Goal: Information Seeking & Learning: Learn about a topic

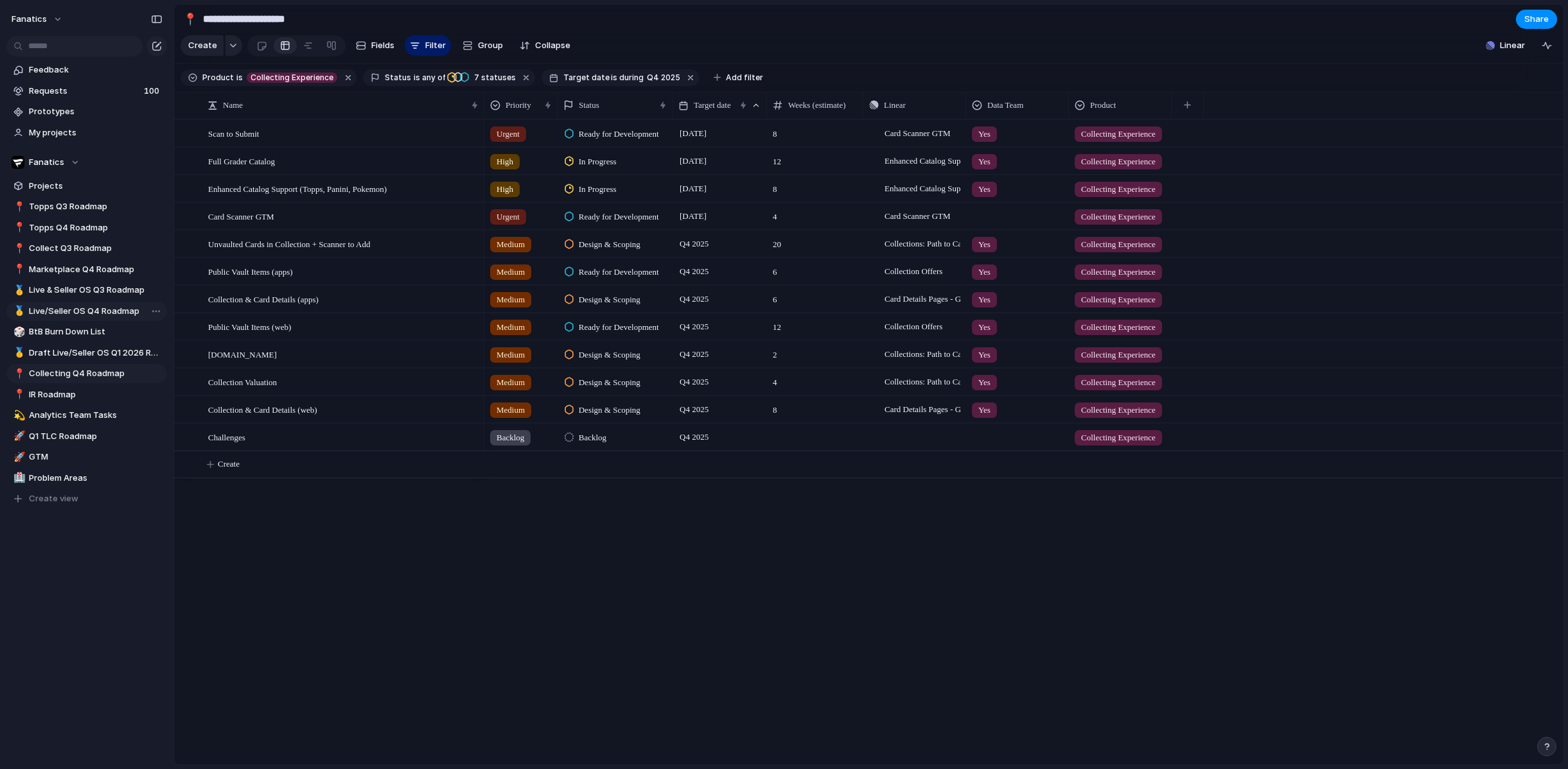
click at [89, 312] on span "Live/Seller OS Q4 Roadmap" at bounding box center [95, 311] width 134 height 13
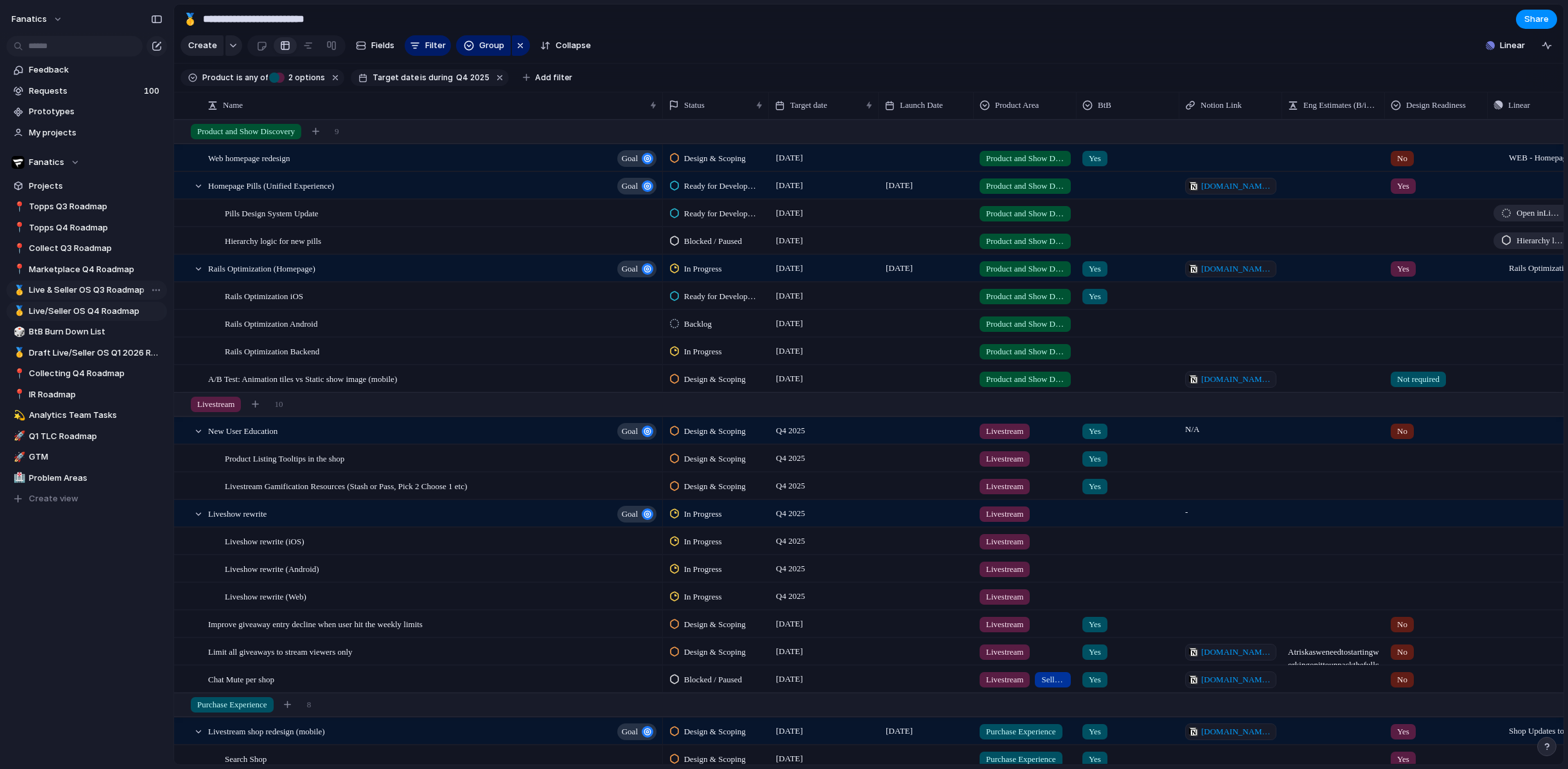
type input "**********"
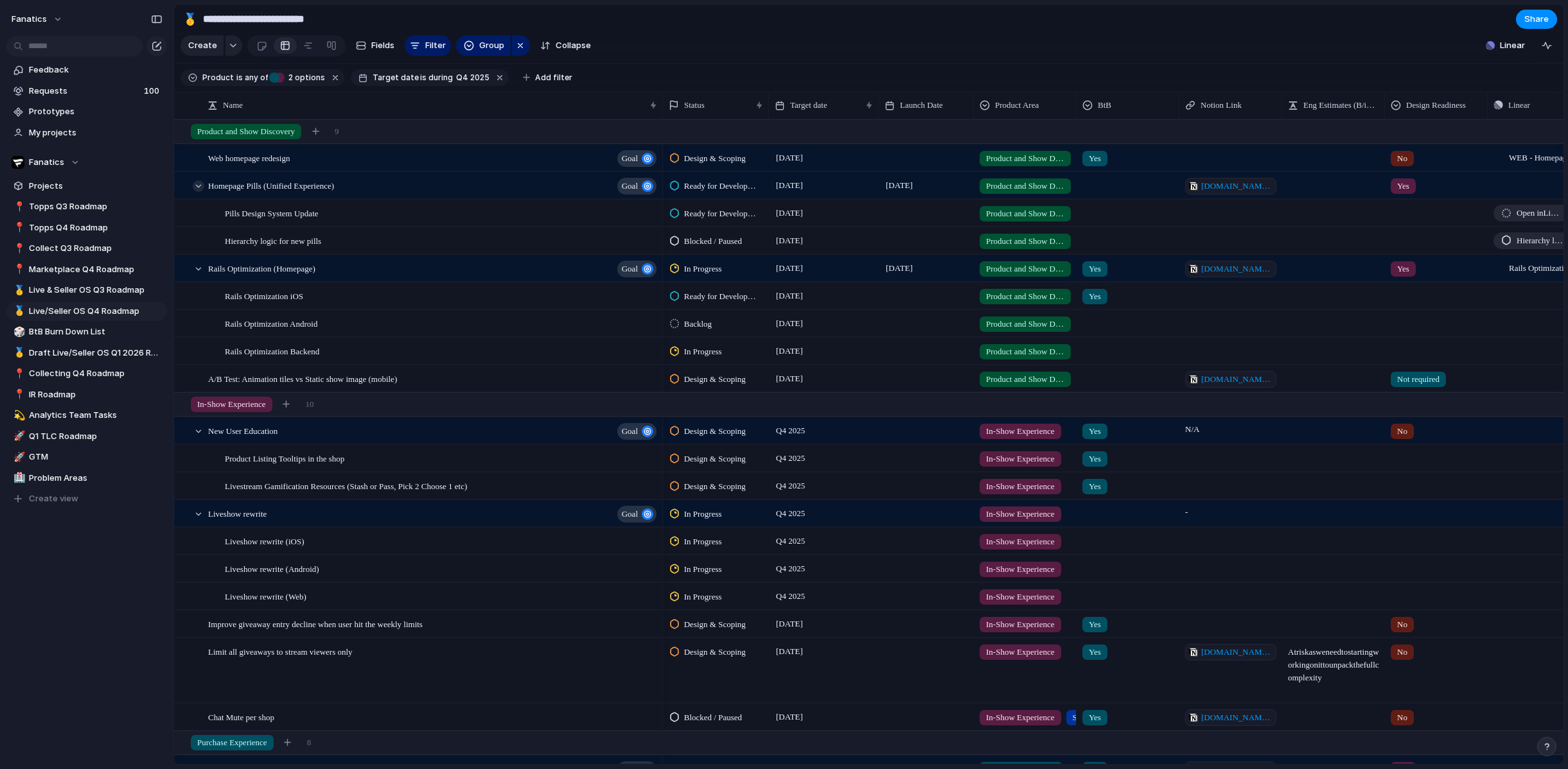
click at [198, 185] on div at bounding box center [198, 186] width 11 height 11
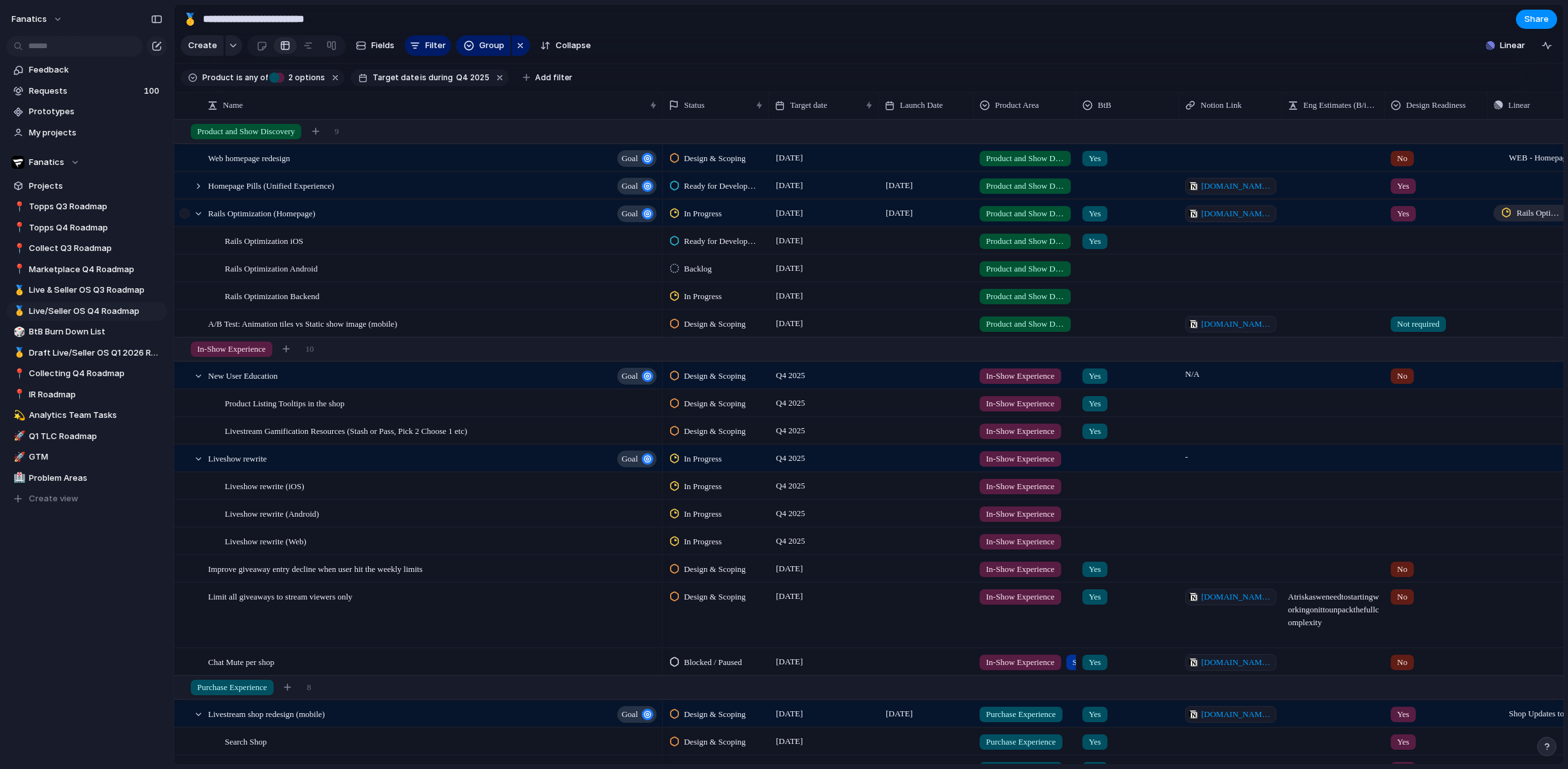
click at [199, 206] on div at bounding box center [192, 213] width 35 height 26
click at [196, 219] on div at bounding box center [186, 218] width 23 height 35
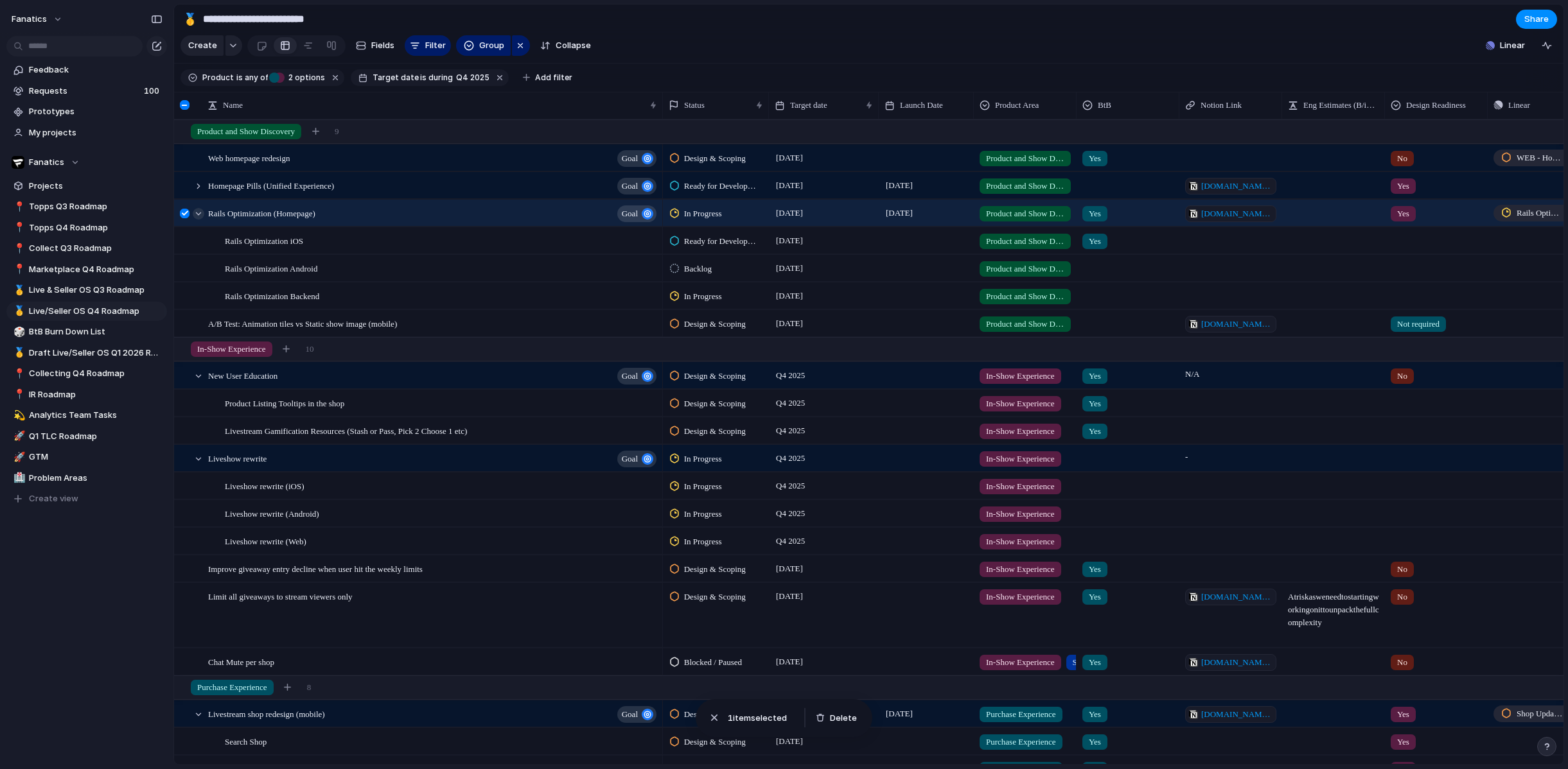
click at [198, 215] on div at bounding box center [198, 214] width 11 height 11
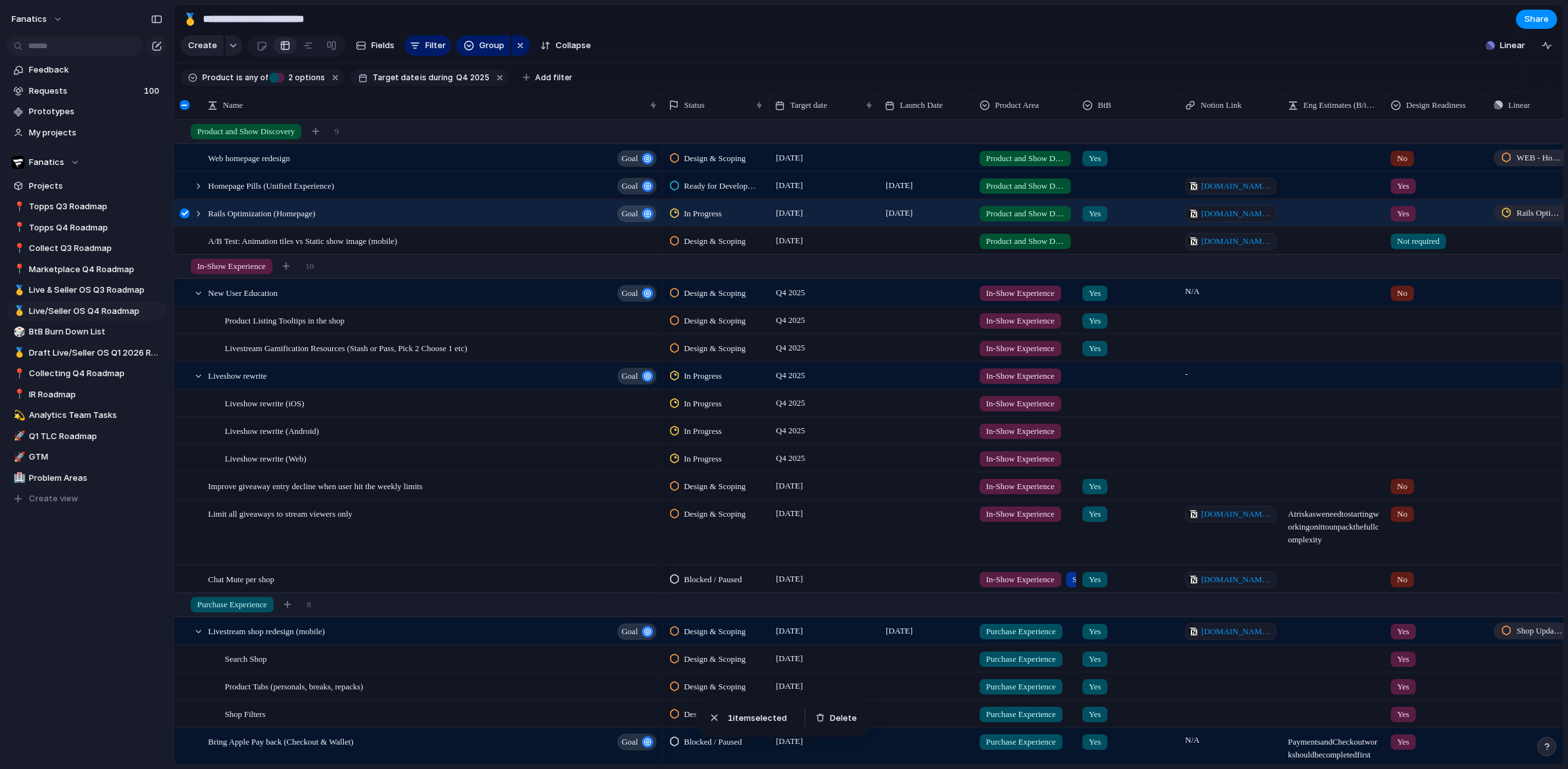
click at [185, 214] on div at bounding box center [185, 214] width 9 height 9
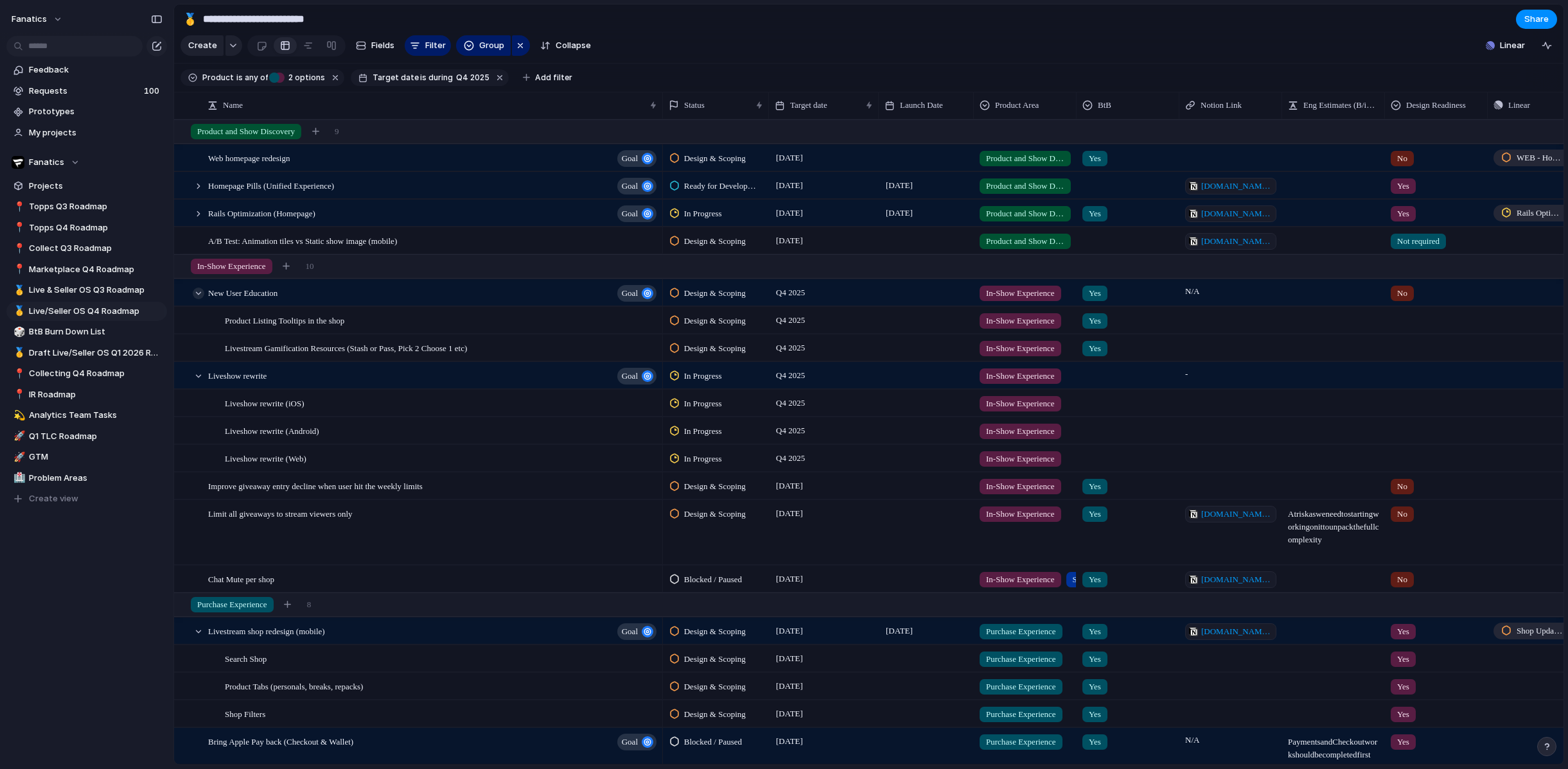
click at [201, 293] on div at bounding box center [198, 293] width 11 height 11
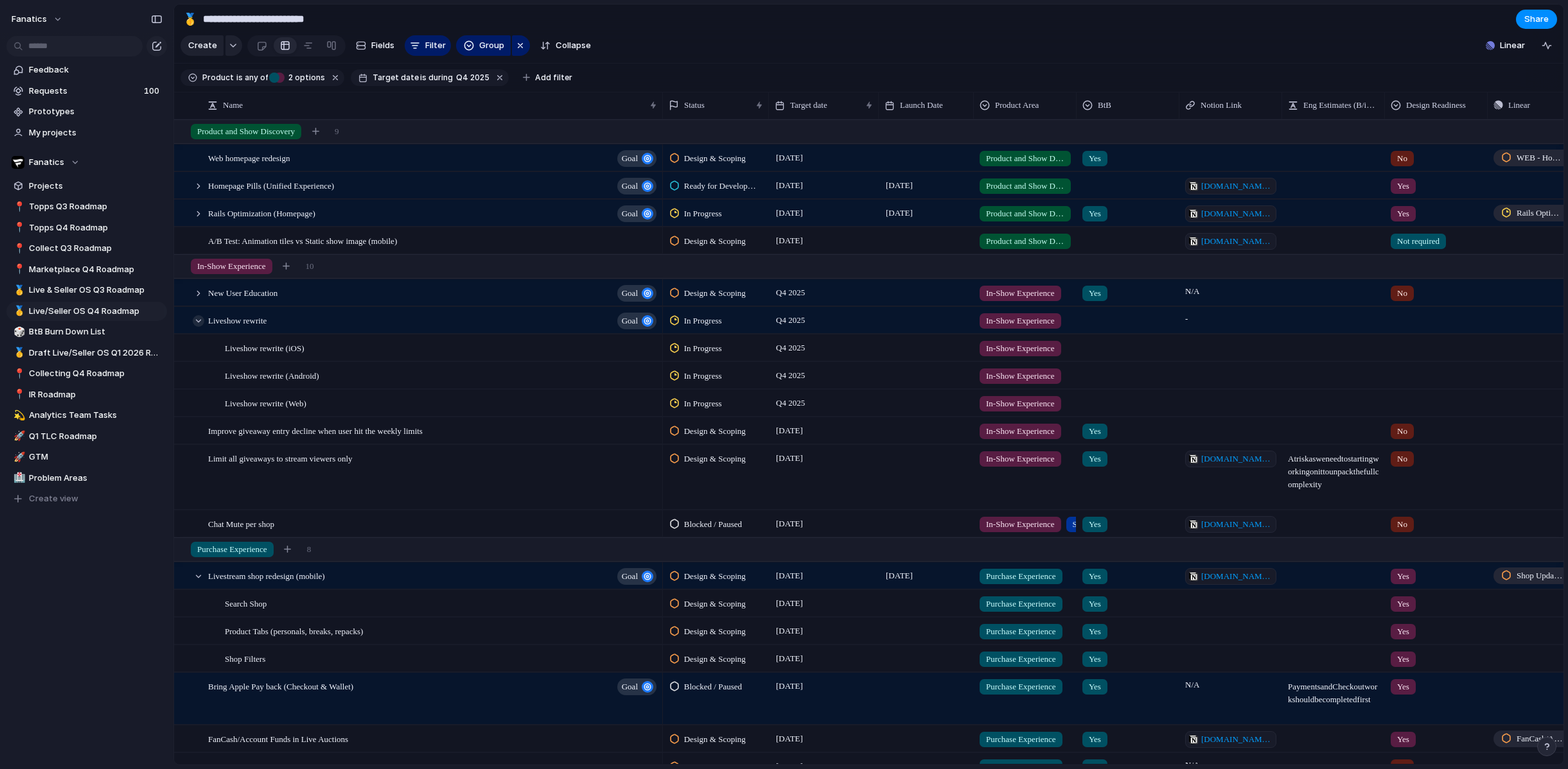
click at [200, 319] on div at bounding box center [198, 320] width 11 height 11
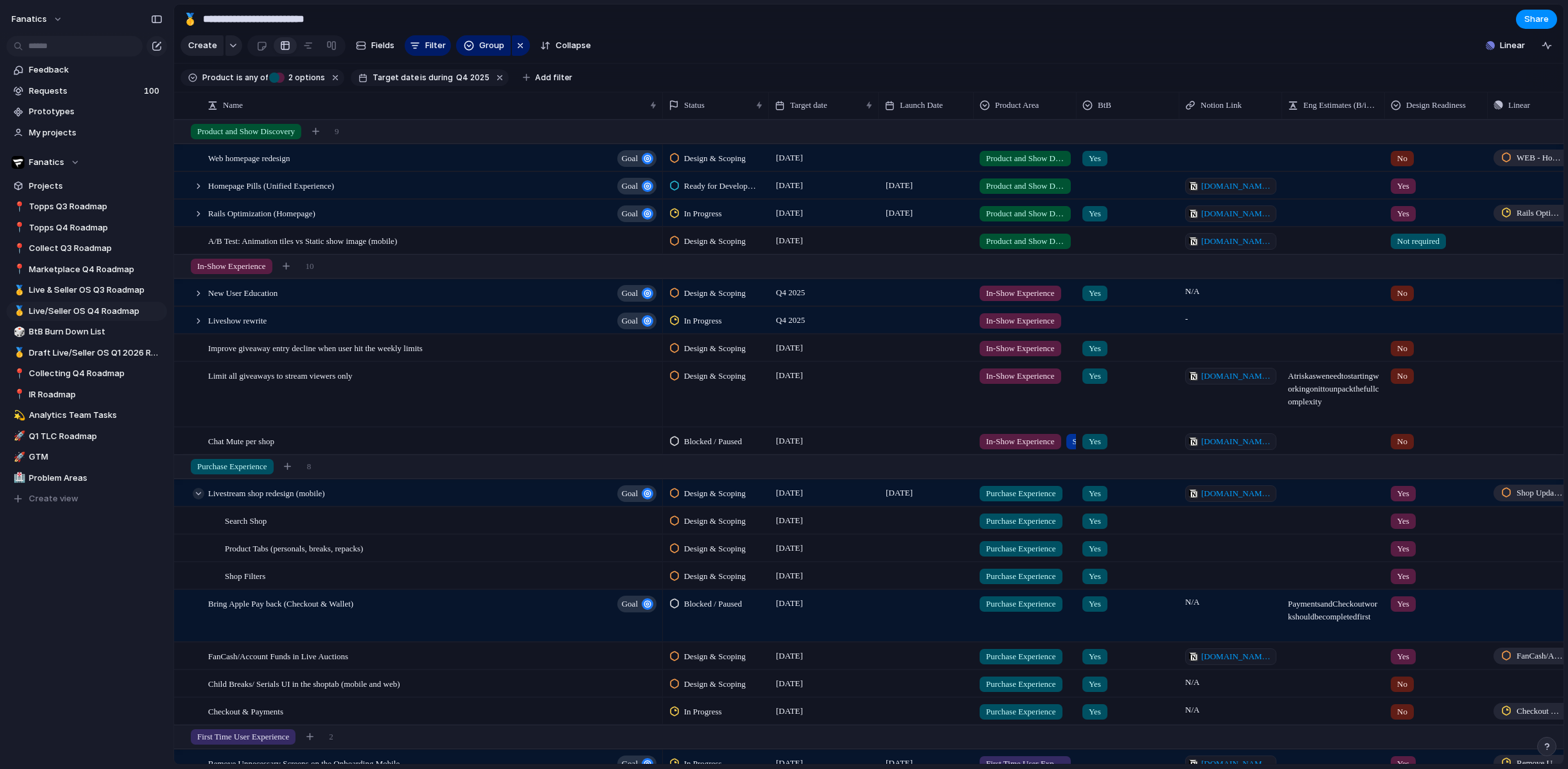
click at [199, 491] on div at bounding box center [198, 494] width 11 height 11
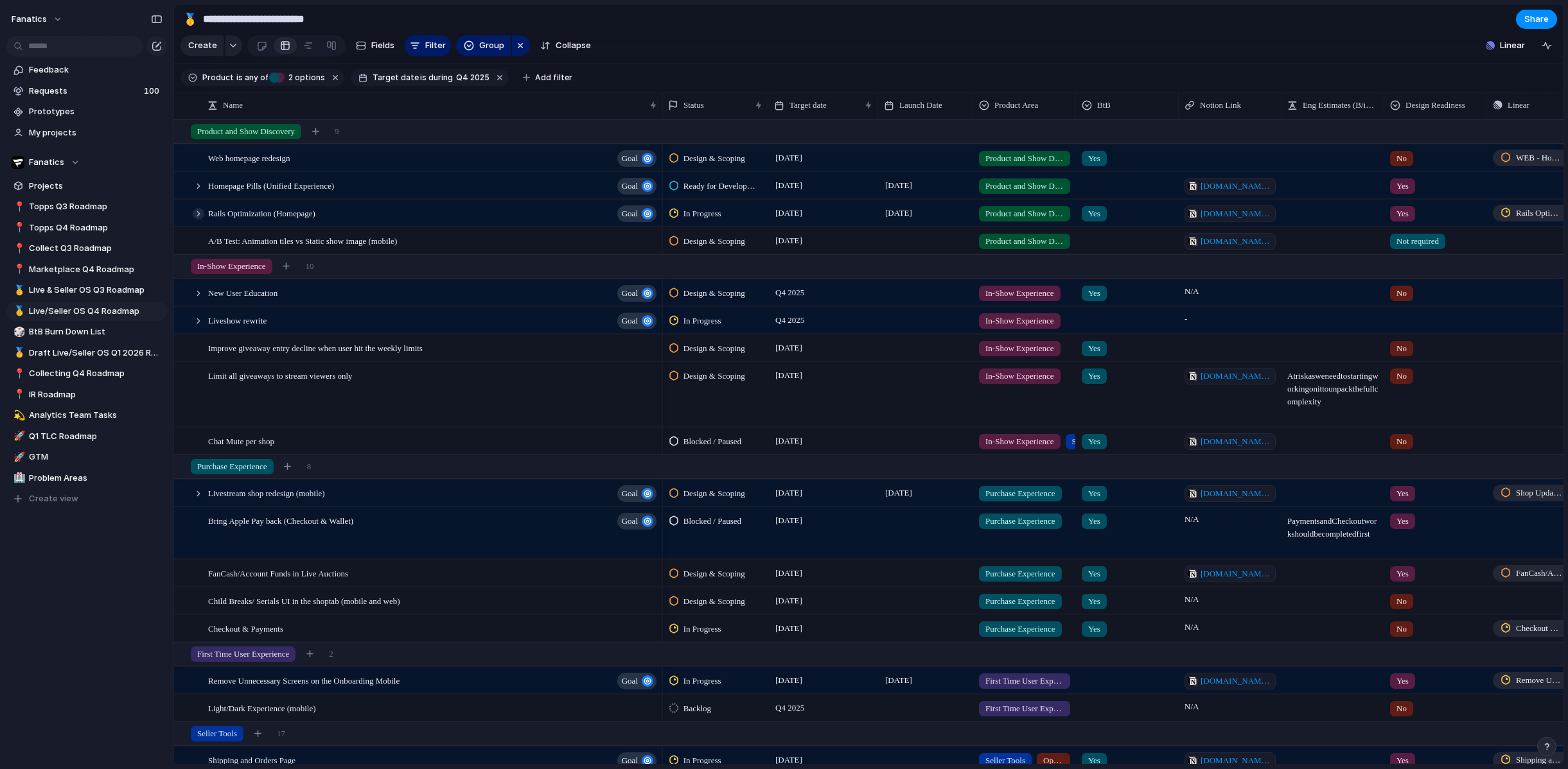
click at [195, 214] on div at bounding box center [198, 214] width 11 height 11
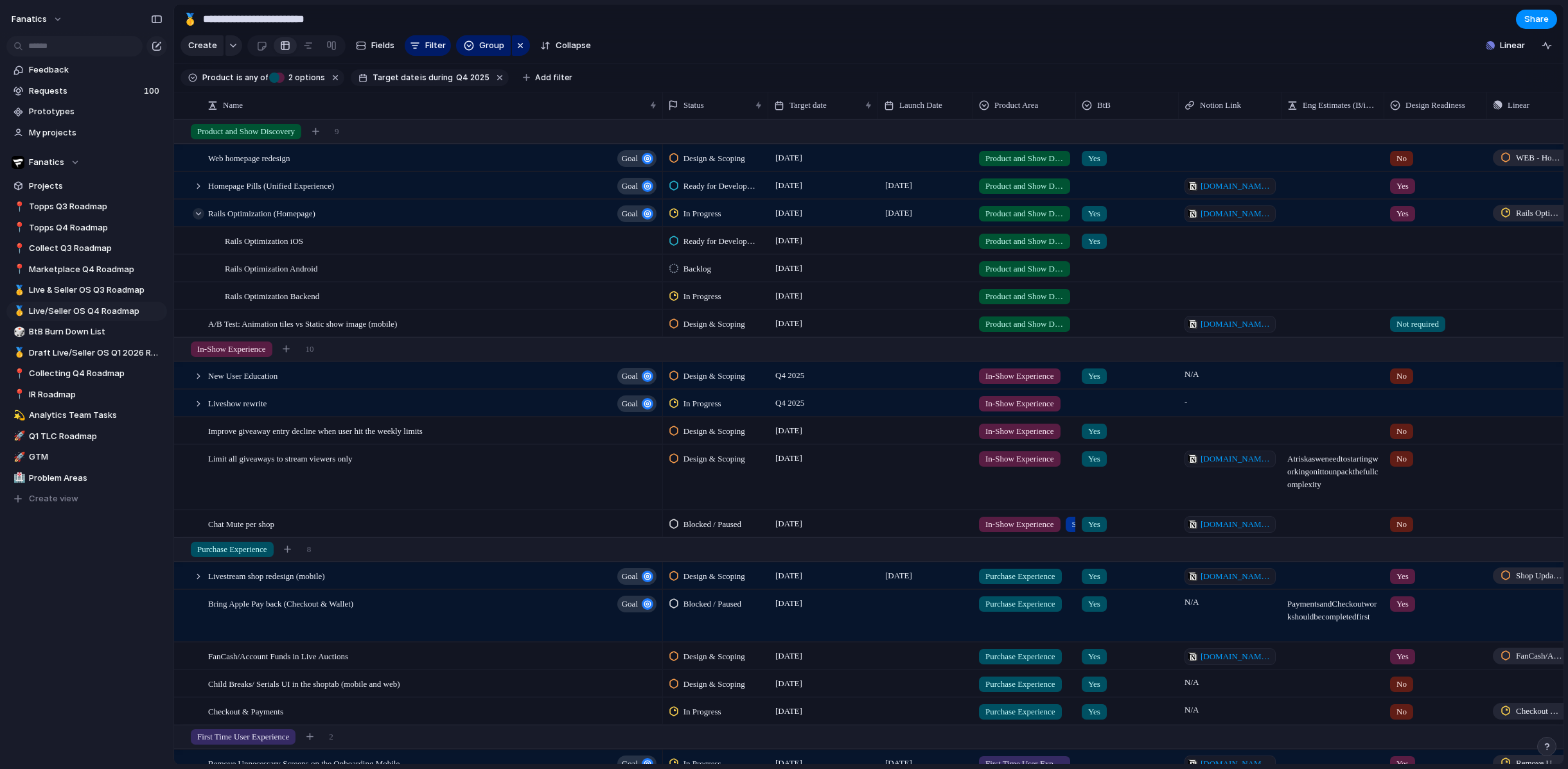
click at [198, 213] on div at bounding box center [198, 214] width 11 height 11
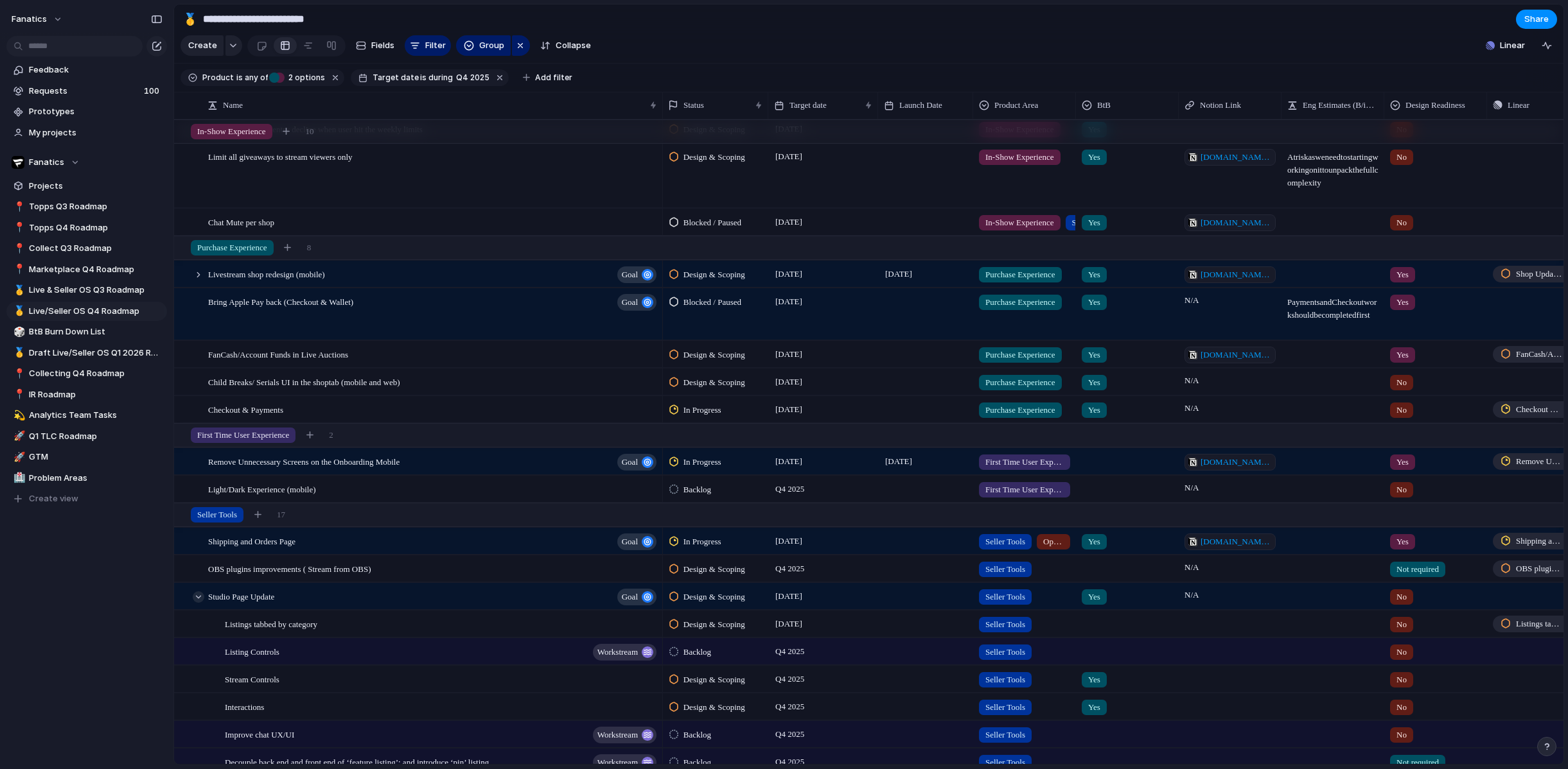
click at [197, 596] on div at bounding box center [198, 597] width 11 height 11
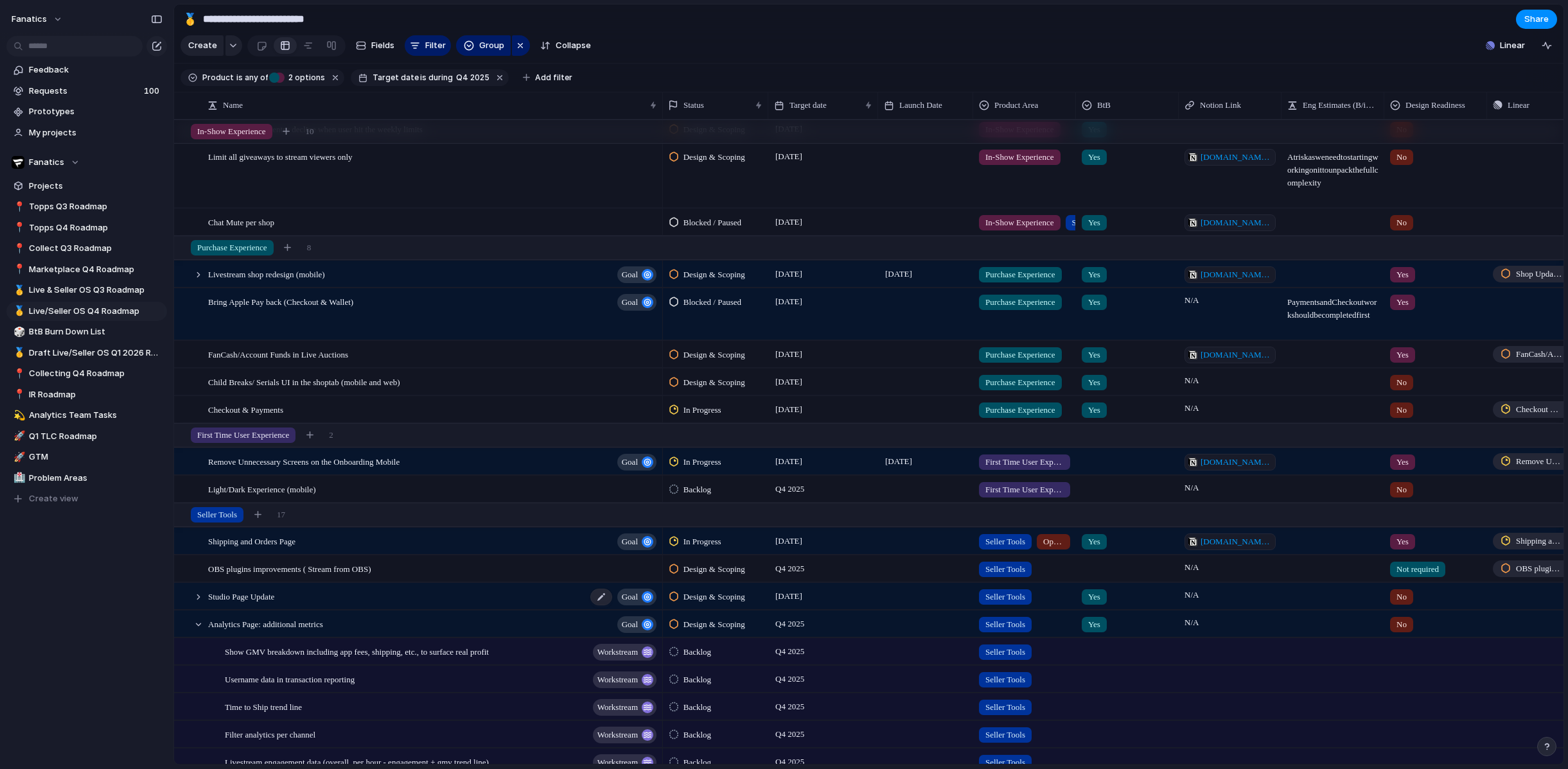
scroll to position [257, 0]
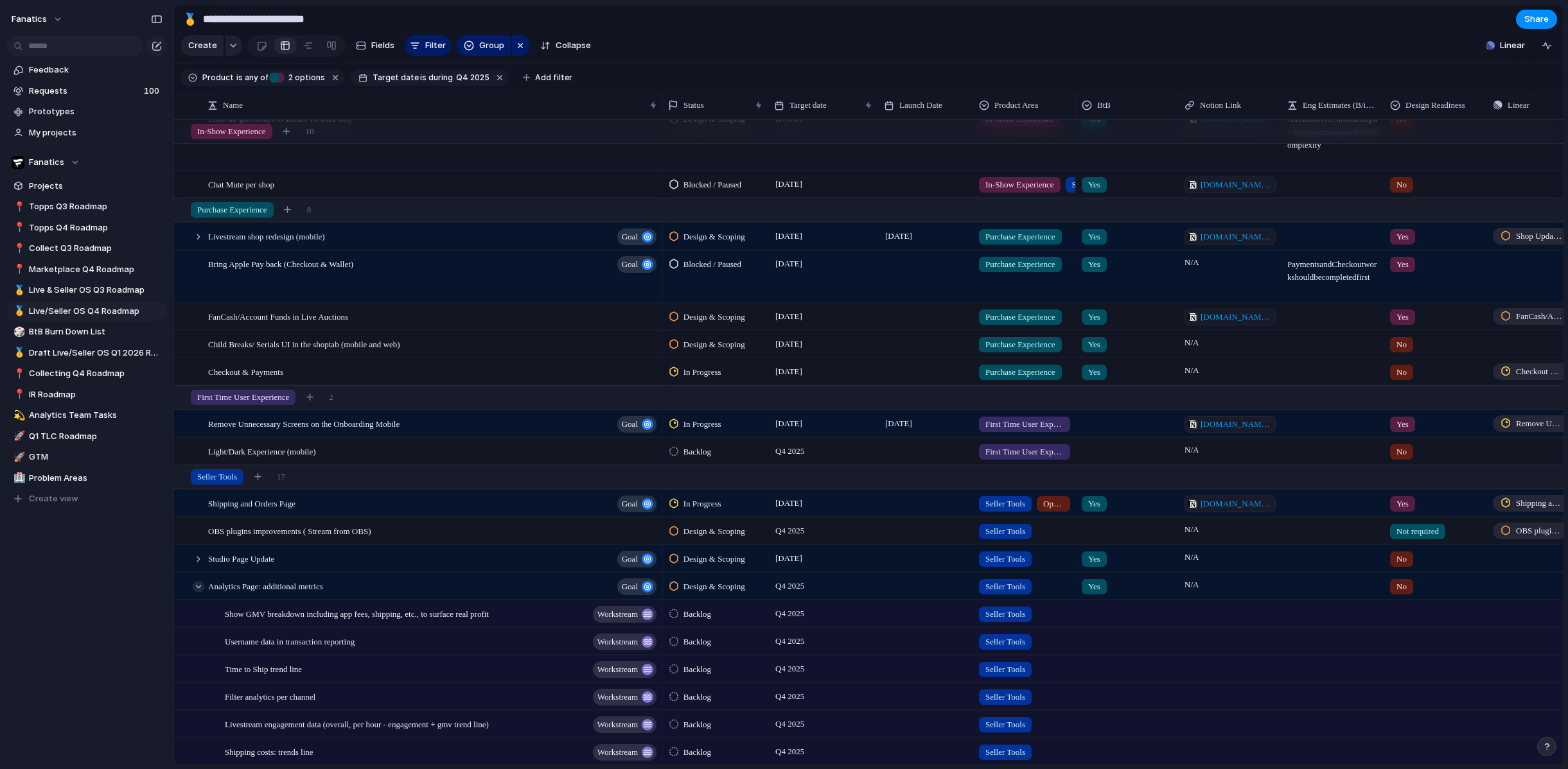
click at [198, 586] on div at bounding box center [198, 586] width 11 height 11
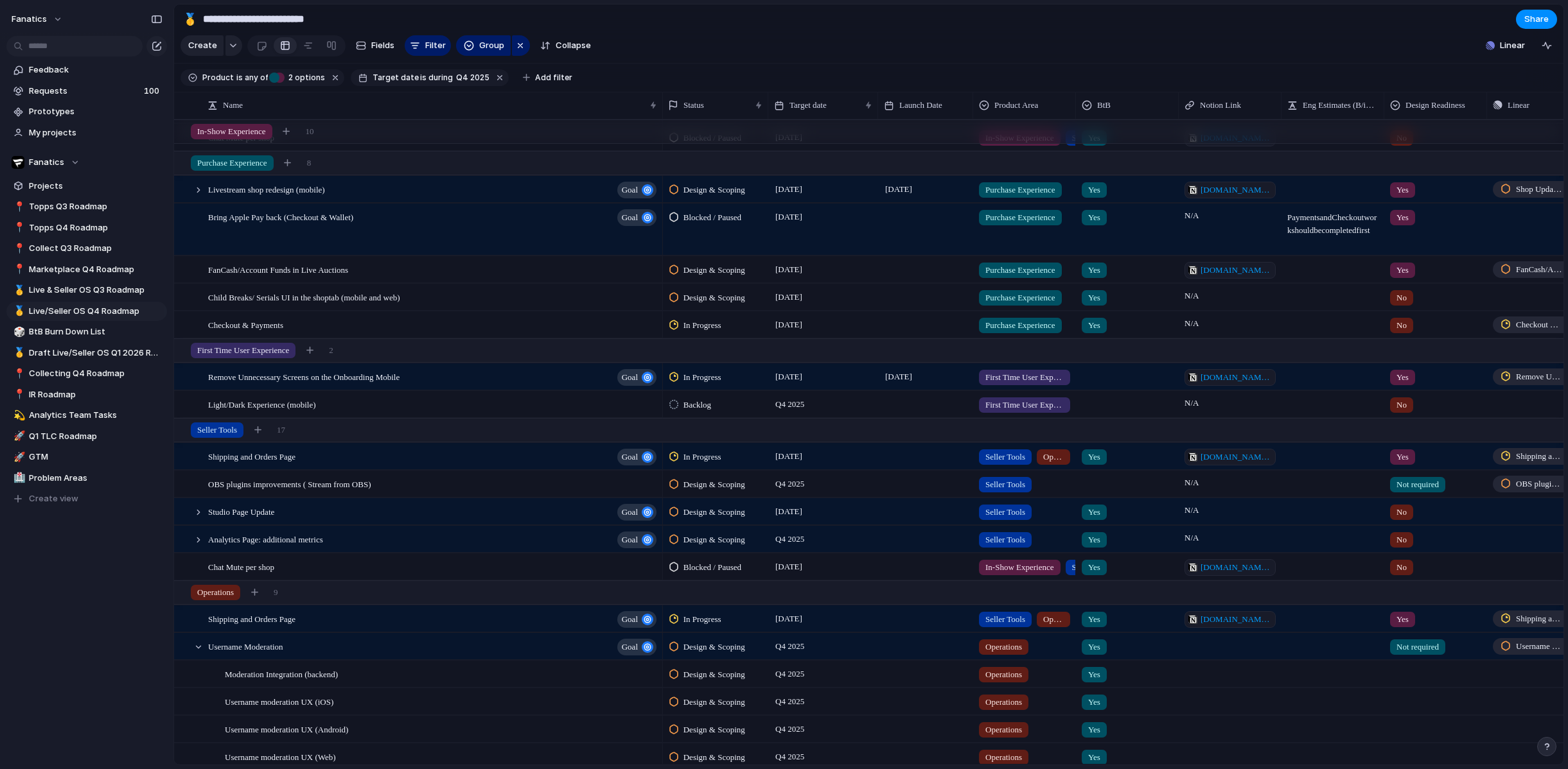
scroll to position [422, 0]
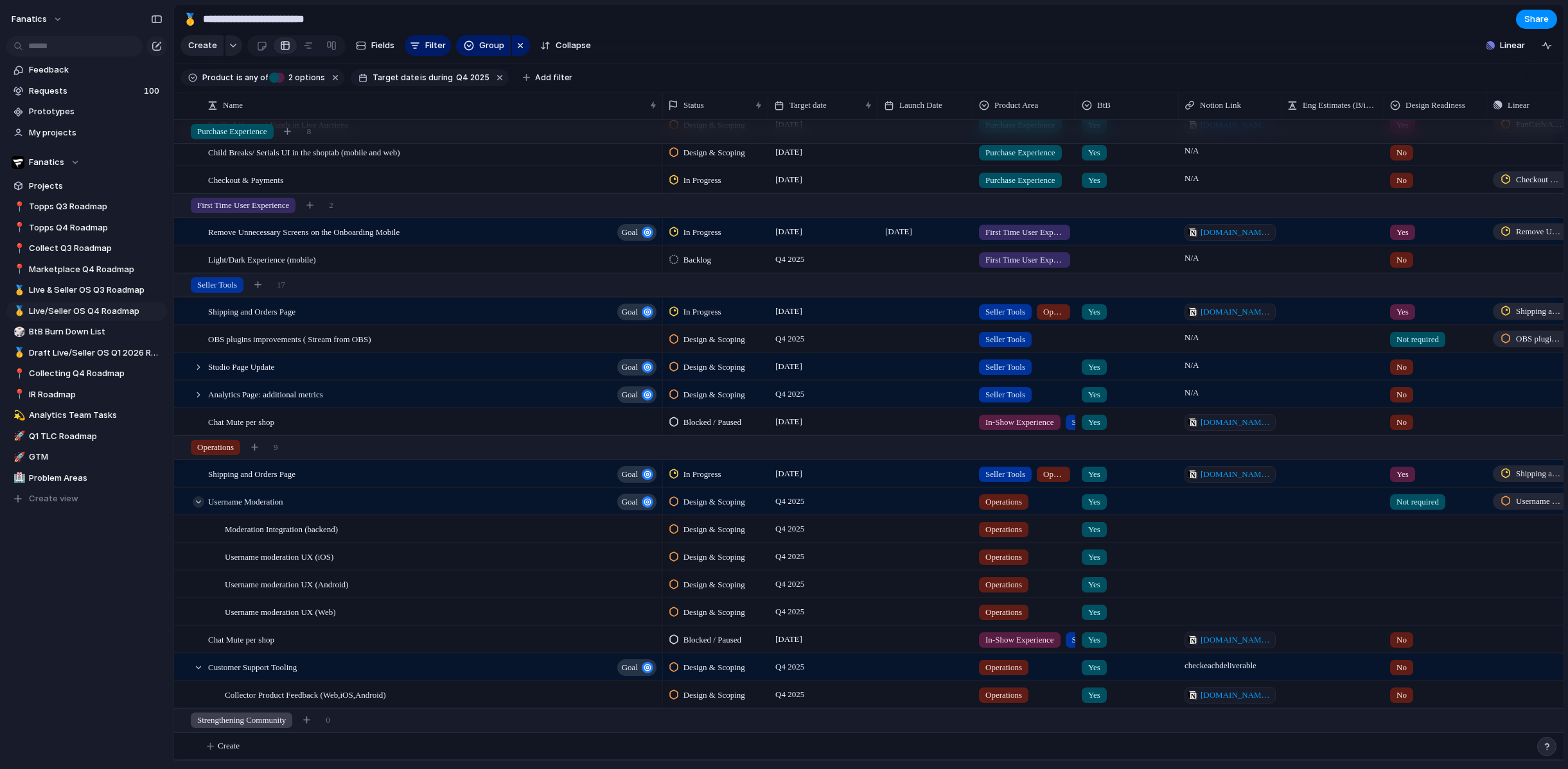
click at [202, 500] on div at bounding box center [198, 502] width 11 height 11
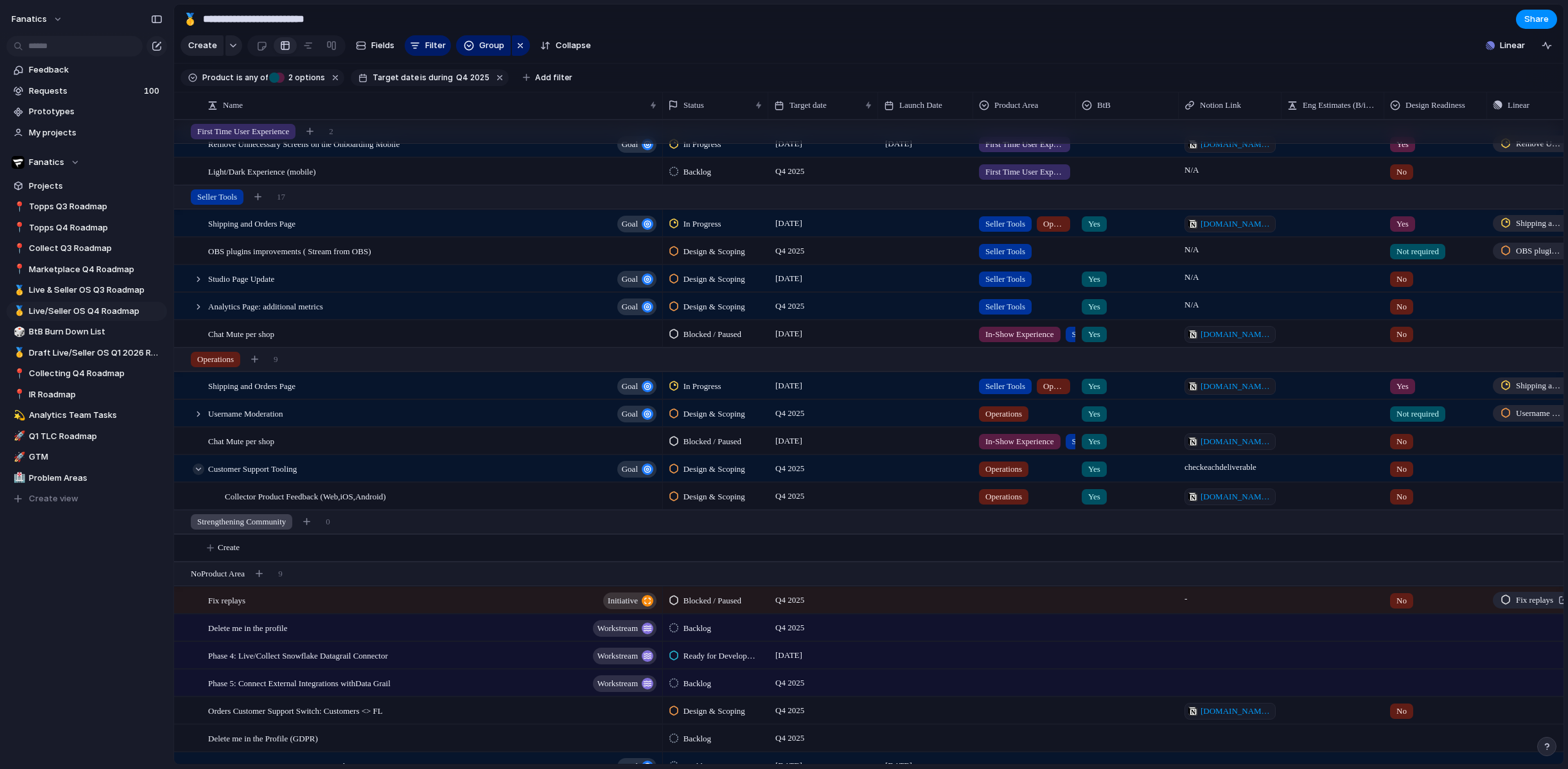
click at [198, 471] on div at bounding box center [198, 469] width 11 height 11
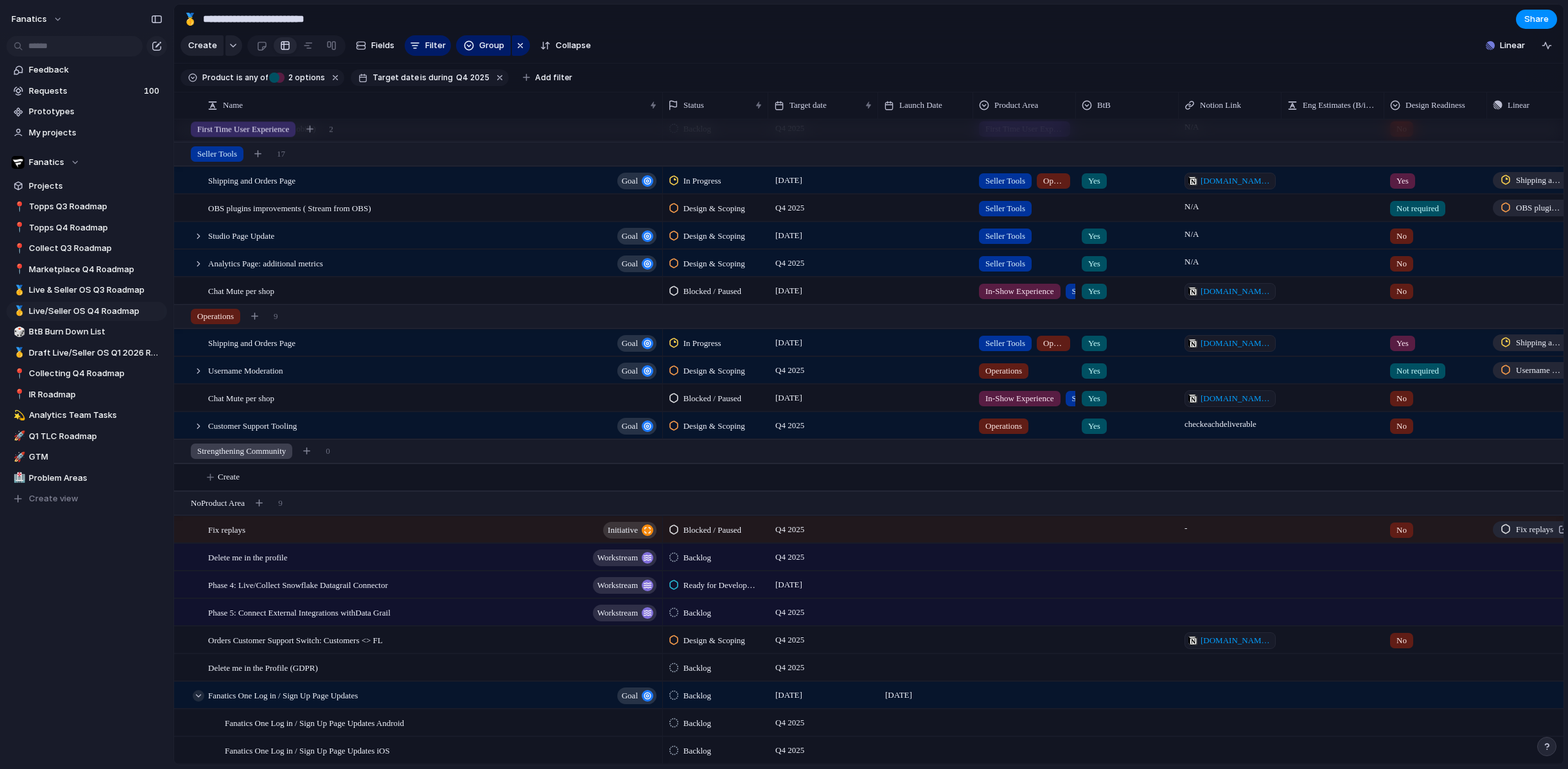
click at [198, 697] on div at bounding box center [198, 696] width 11 height 11
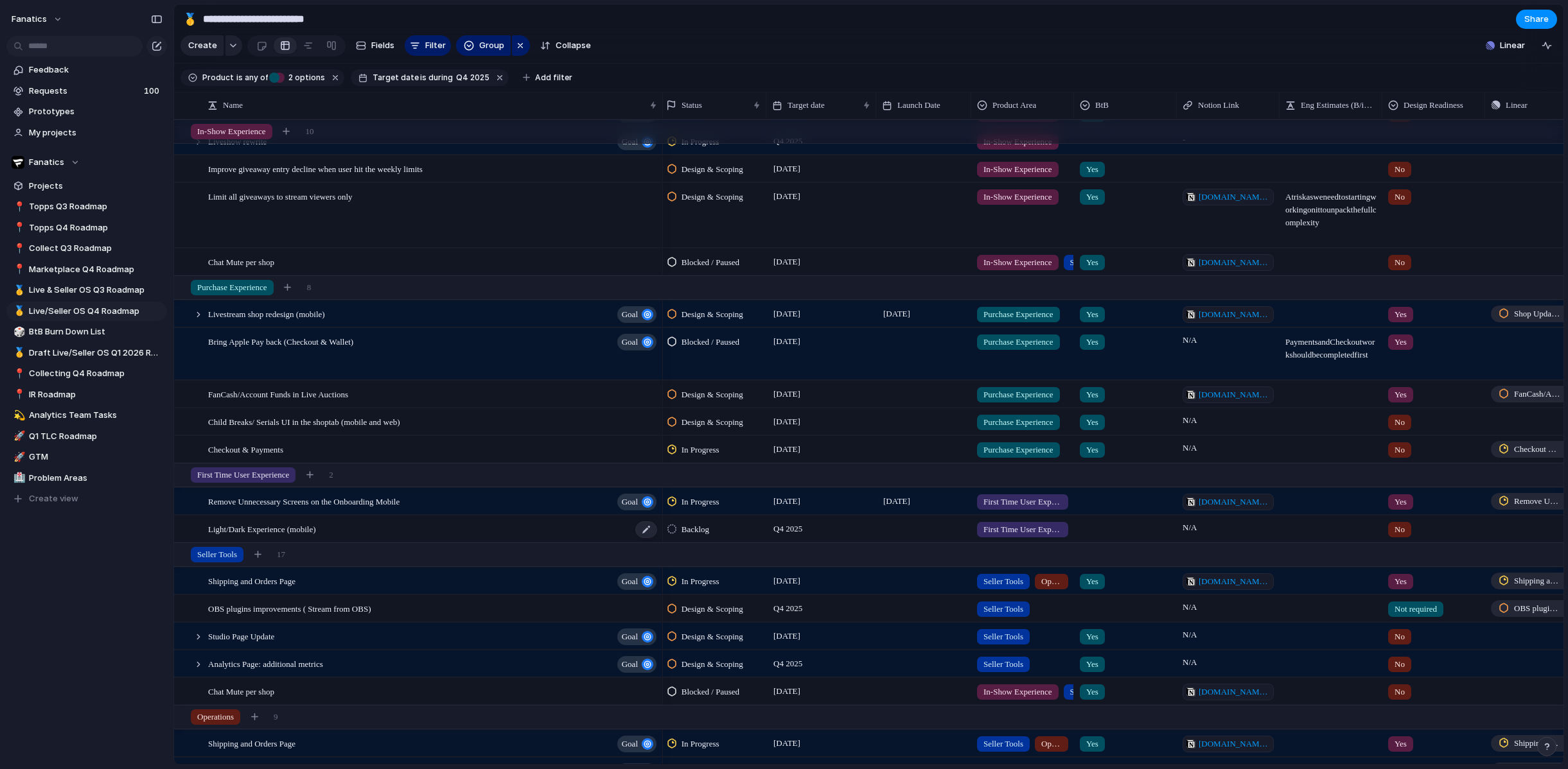
click at [351, 529] on div "Light/Dark Experience (mobile)" at bounding box center [433, 529] width 450 height 26
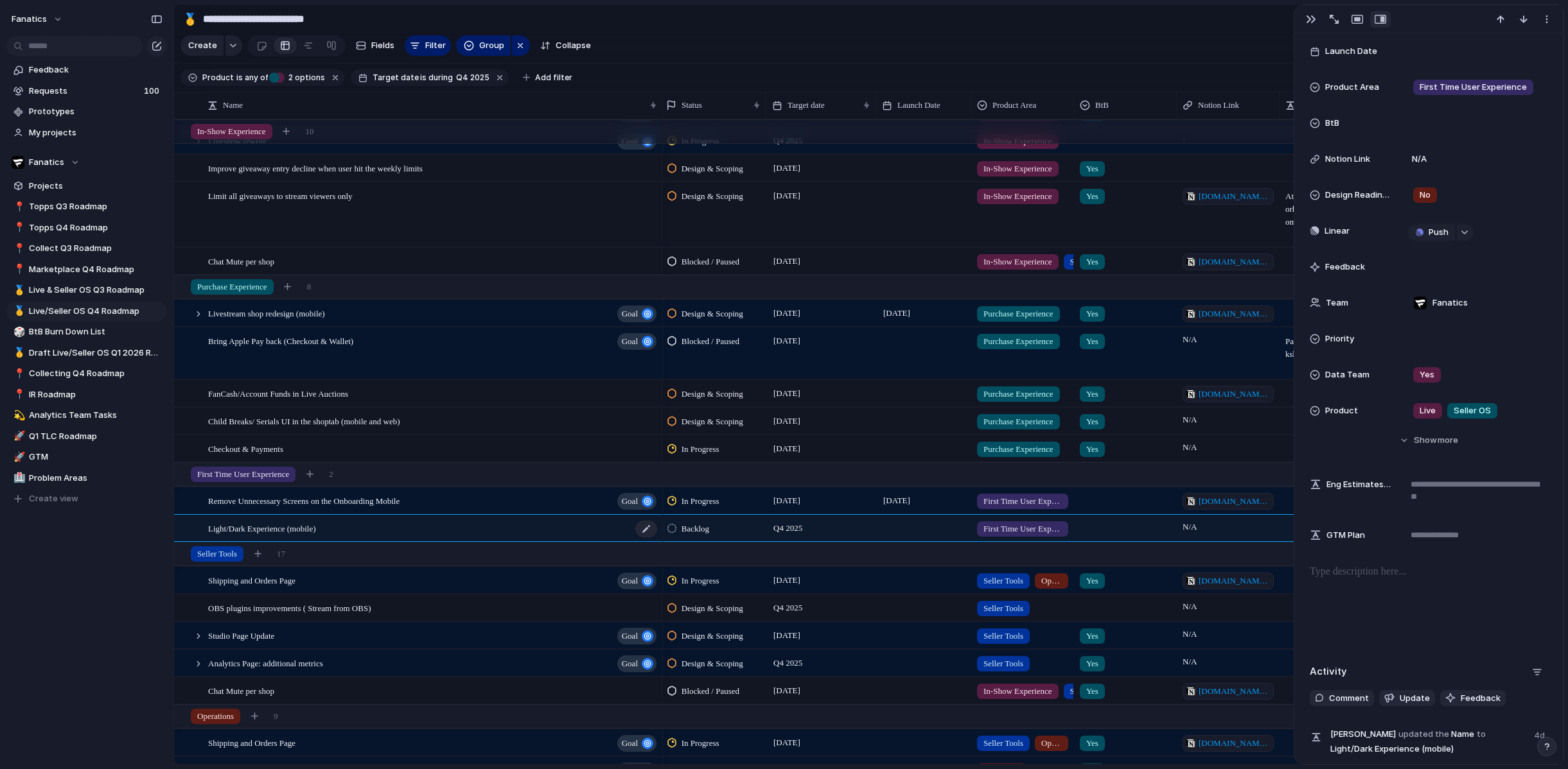
click at [316, 529] on span "Light/Dark Experience (mobile)" at bounding box center [262, 528] width 108 height 15
click at [1311, 20] on div "button" at bounding box center [1311, 19] width 10 height 10
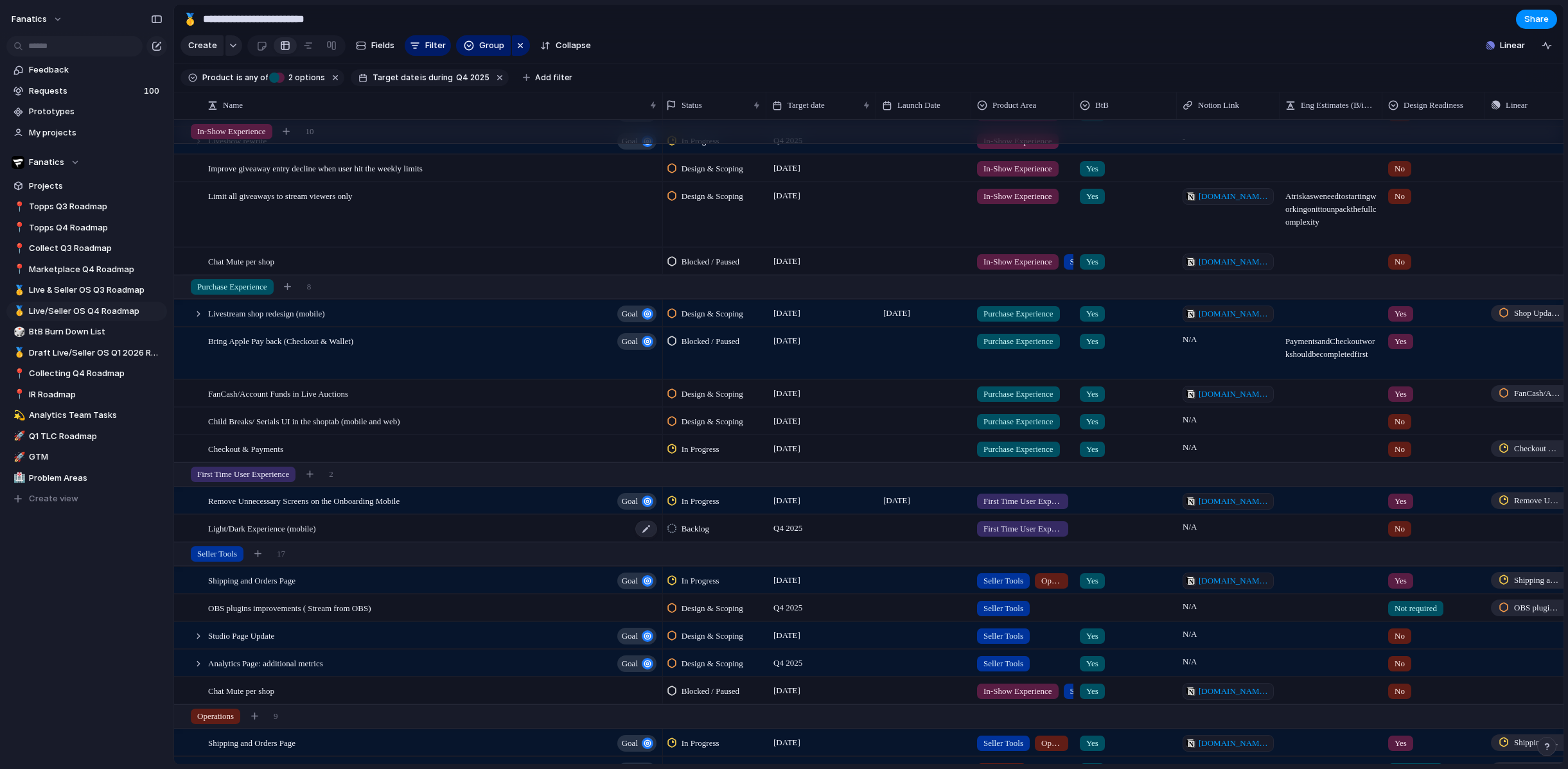
click at [352, 527] on div "Light/Dark Experience (mobile)" at bounding box center [433, 529] width 450 height 26
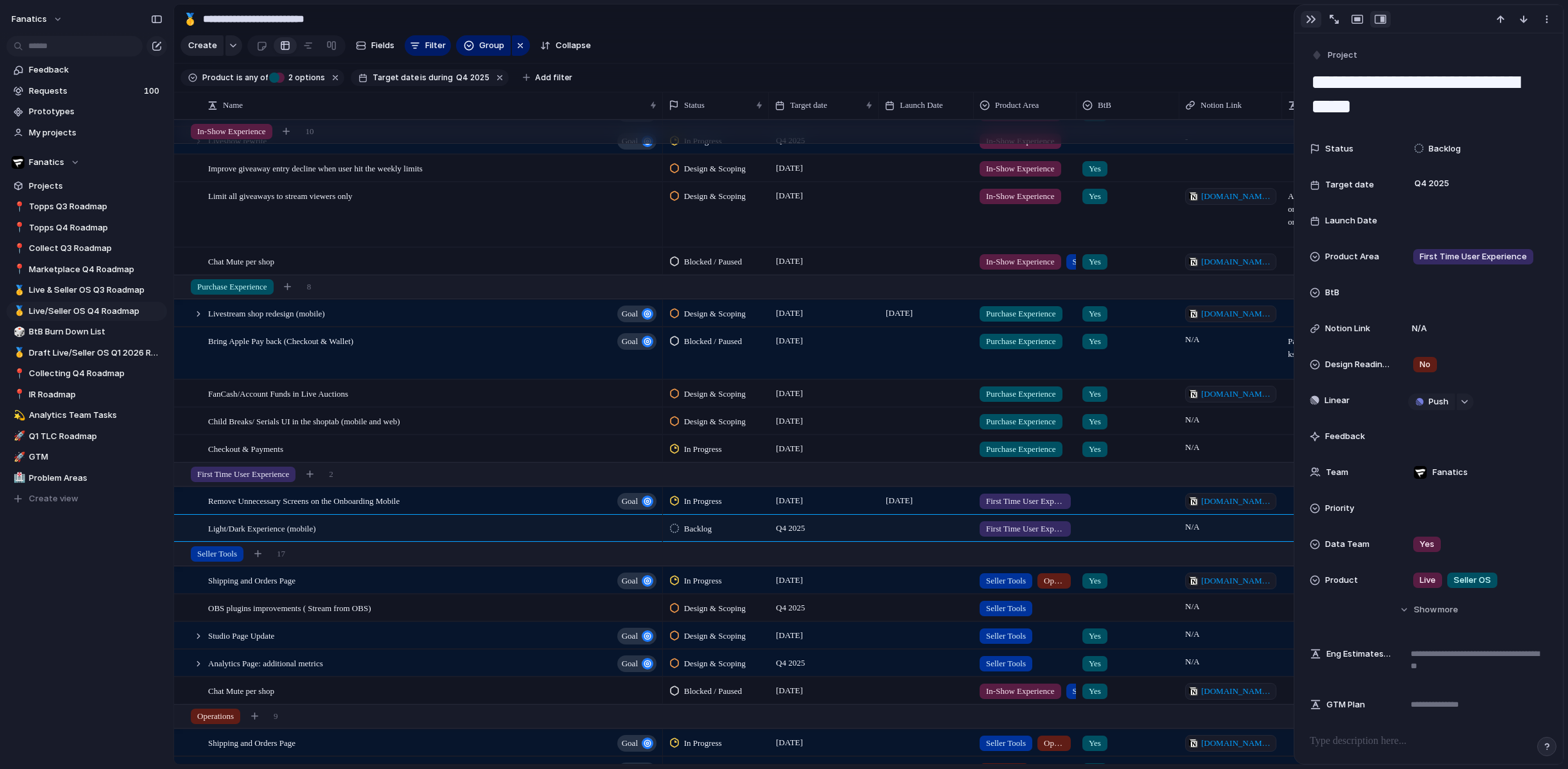
click at [1313, 21] on div "button" at bounding box center [1311, 19] width 10 height 10
